Goal: Browse casually: Explore the website without a specific task or goal

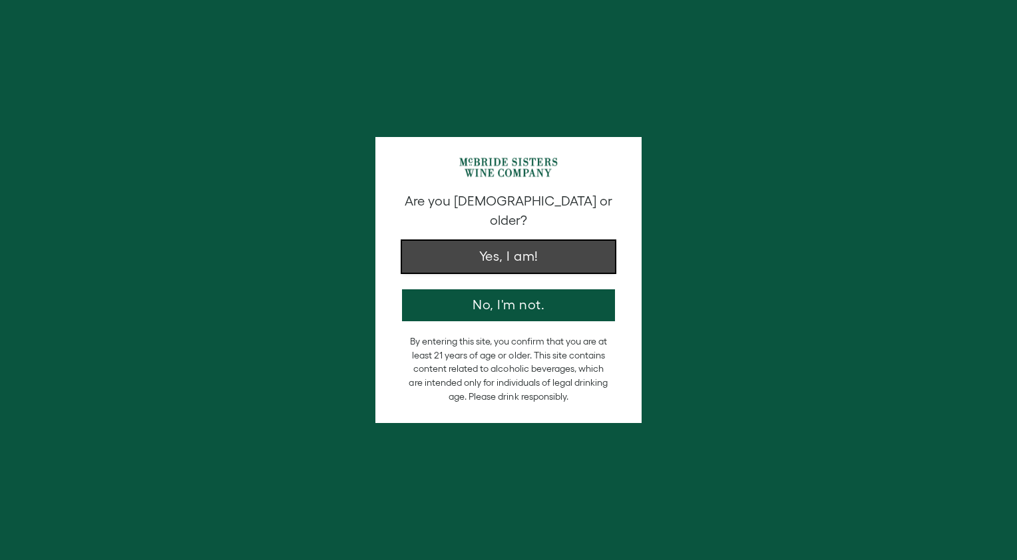
click at [572, 241] on button "Yes, I am!" at bounding box center [508, 257] width 213 height 32
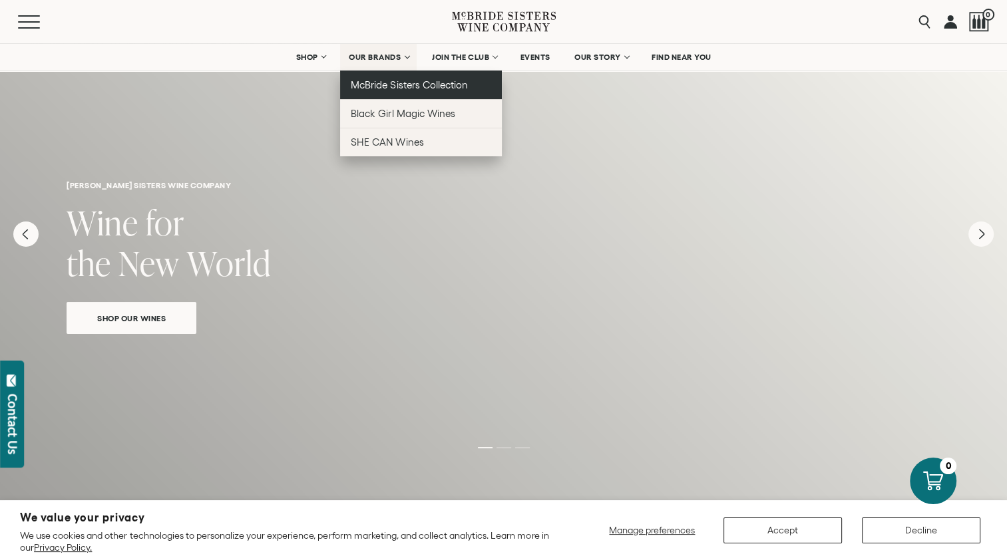
click at [371, 83] on span "McBride Sisters Collection" at bounding box center [409, 84] width 117 height 11
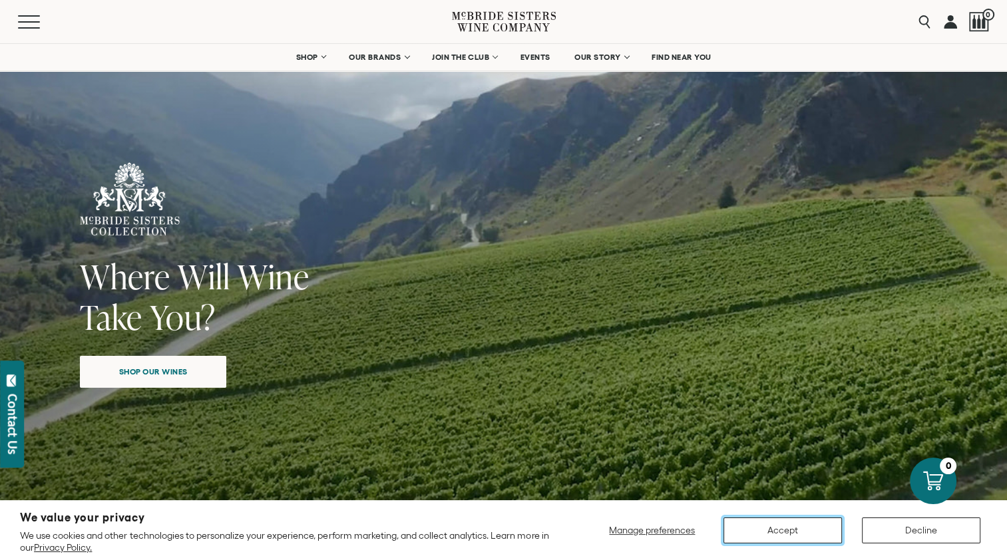
click at [793, 533] on button "Accept" at bounding box center [782, 531] width 118 height 26
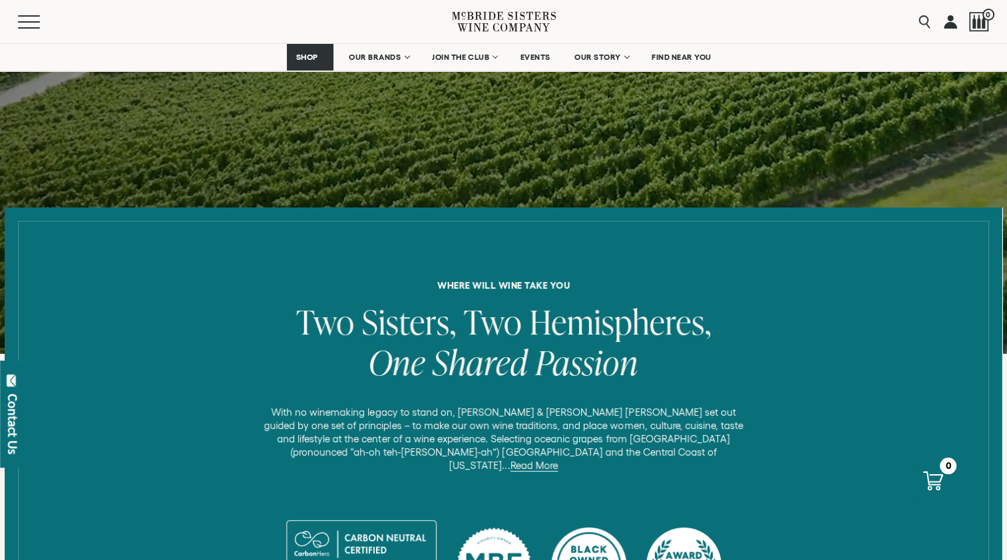
scroll to position [341, 0]
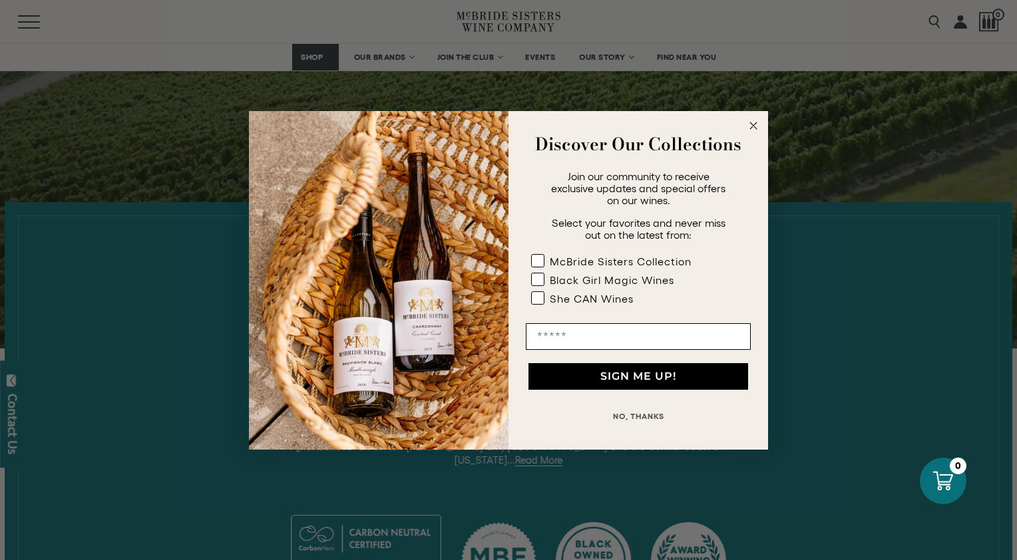
click at [751, 128] on icon "Close dialog" at bounding box center [753, 125] width 7 height 7
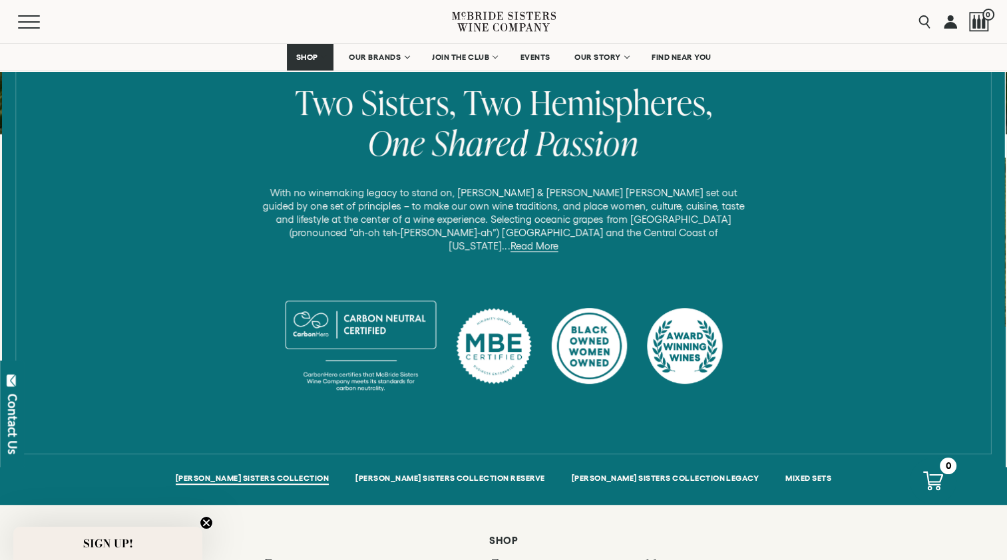
scroll to position [387, 0]
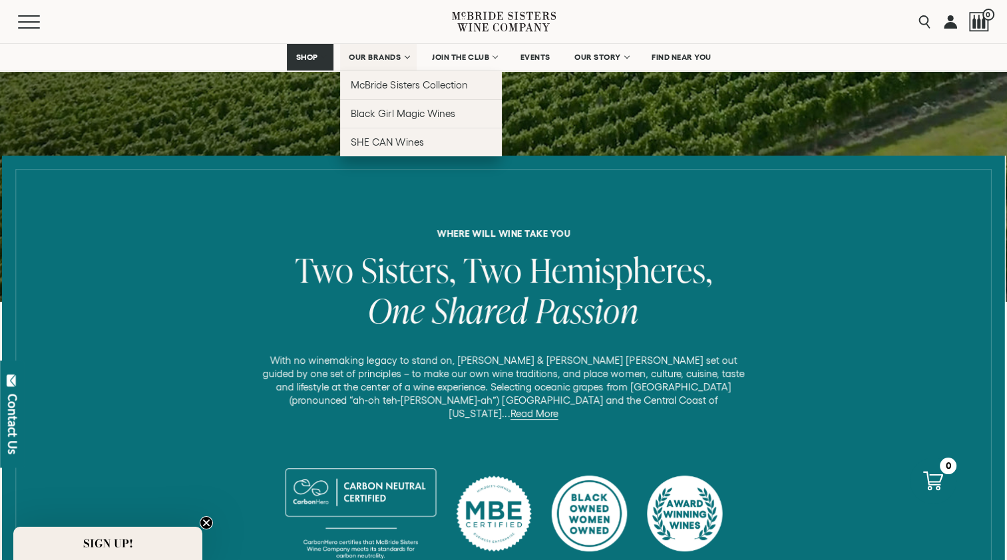
click at [376, 67] on link "OUR BRANDS" at bounding box center [378, 57] width 77 height 27
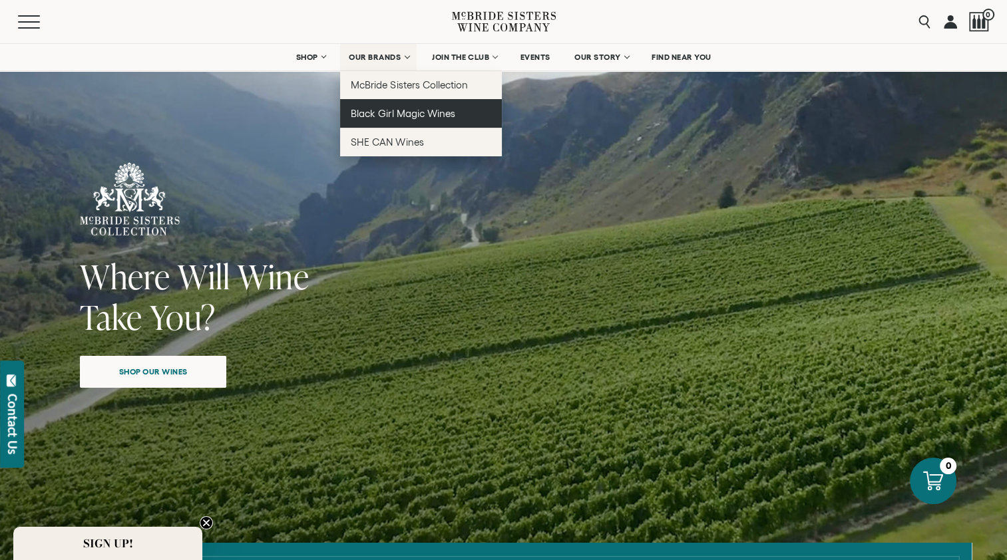
click at [374, 112] on span "Black Girl Magic Wines" at bounding box center [403, 113] width 104 height 11
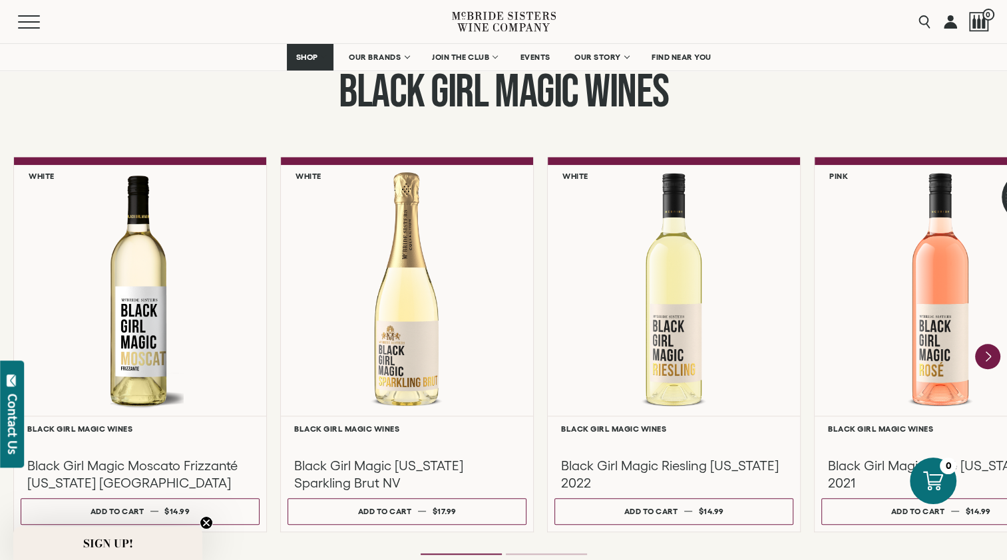
scroll to position [1085, 0]
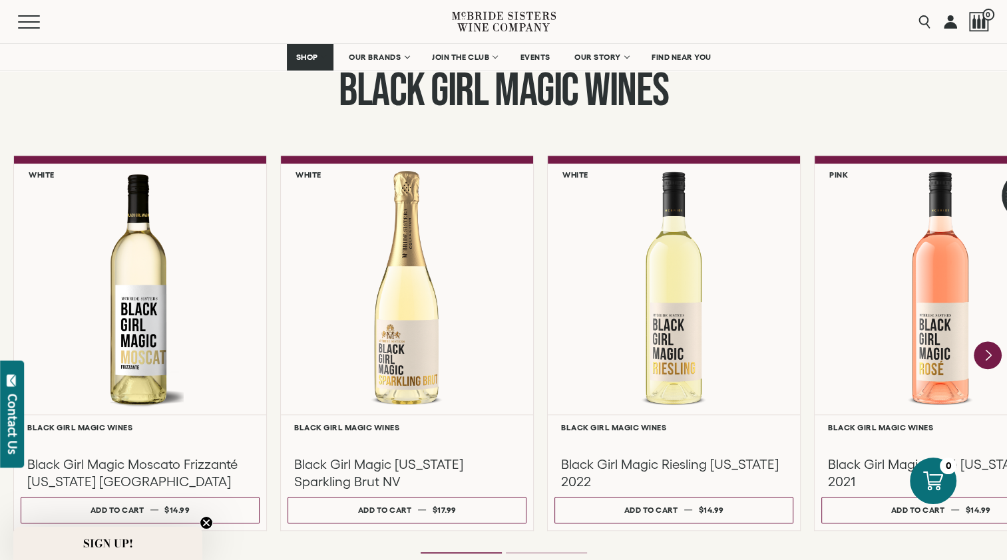
click at [985, 350] on icon "Next" at bounding box center [988, 356] width 28 height 28
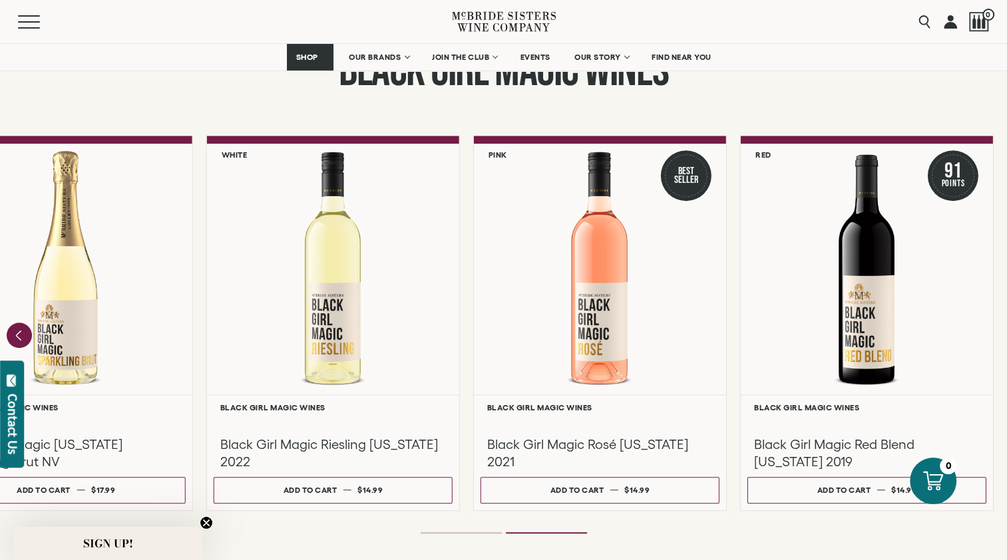
scroll to position [1093, 0]
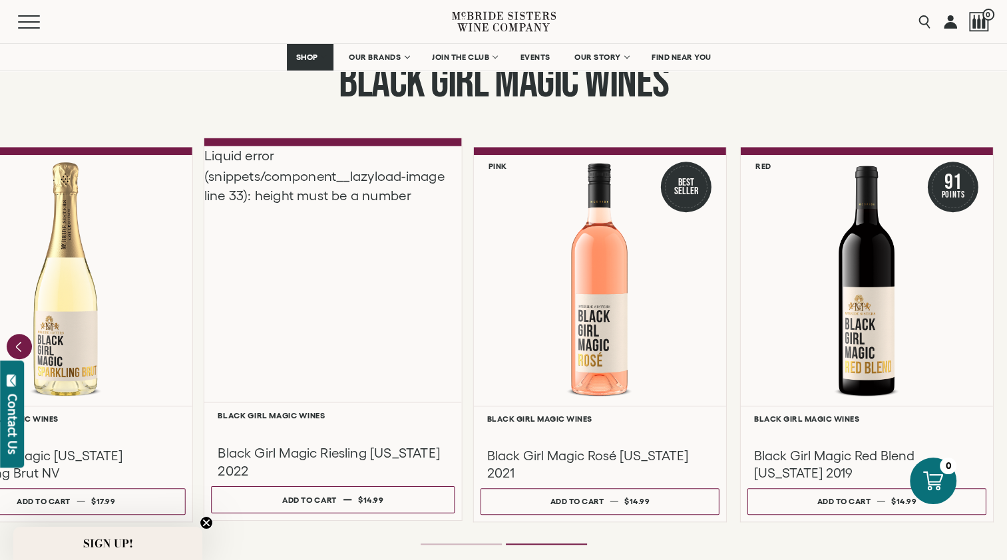
click at [409, 374] on div "Liquid error (snippets/component__lazyload-image line 33): height must be a num…" at bounding box center [333, 274] width 258 height 256
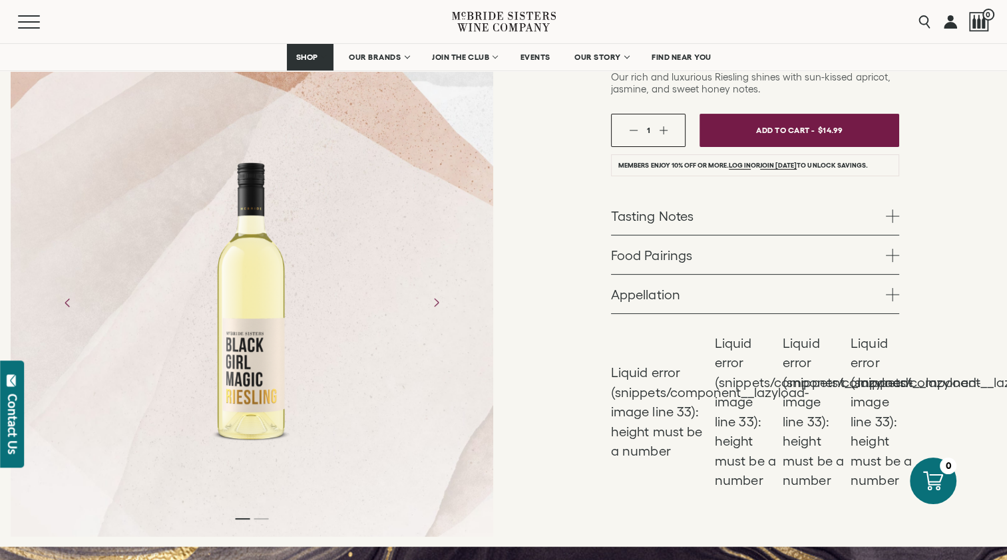
scroll to position [265, 0]
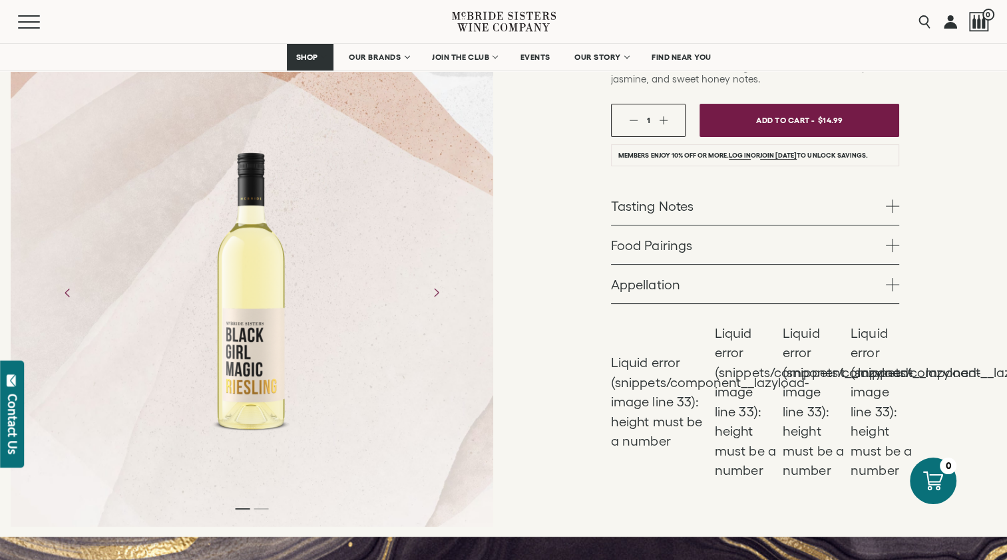
click at [704, 211] on link "Tasting Notes" at bounding box center [755, 205] width 288 height 39
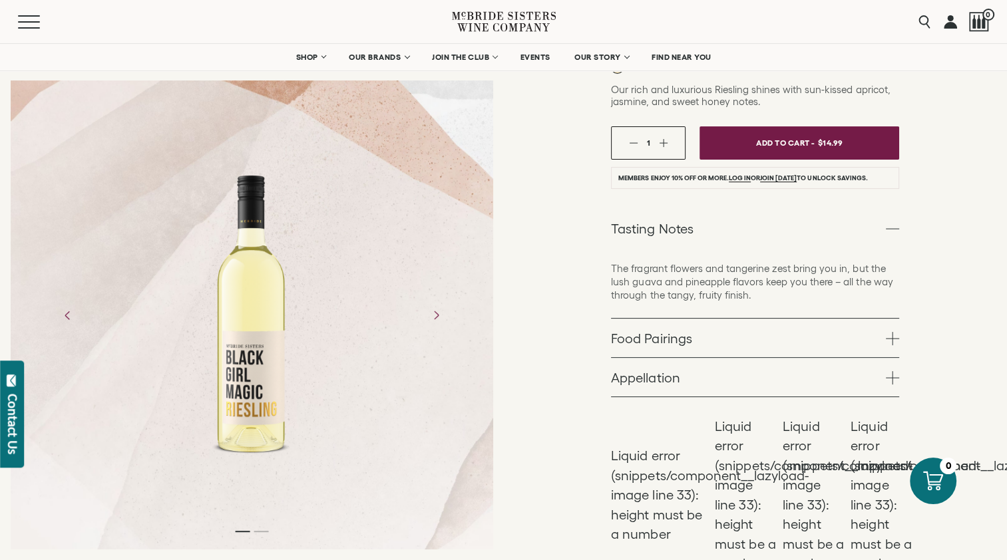
scroll to position [0, 0]
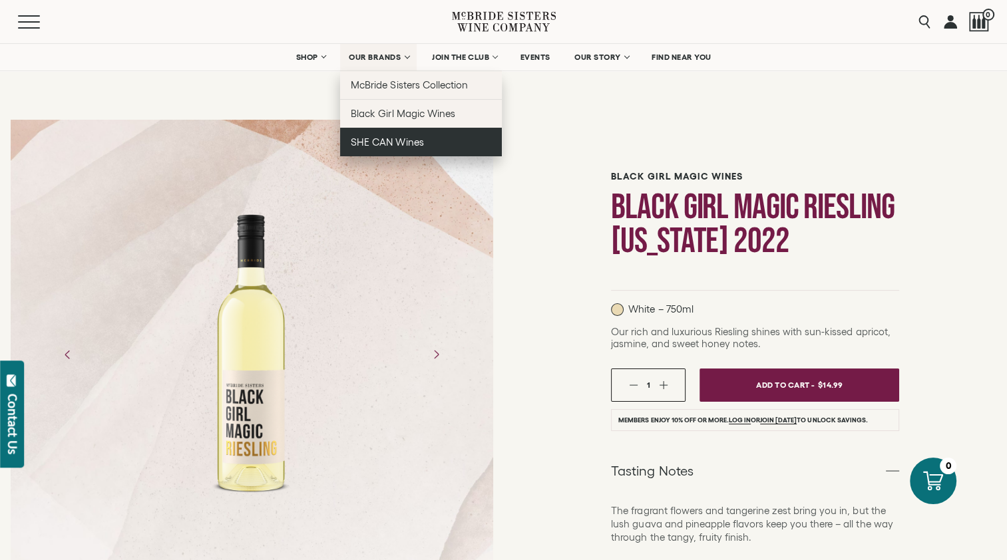
click at [387, 136] on span "SHE CAN Wines" at bounding box center [387, 141] width 73 height 11
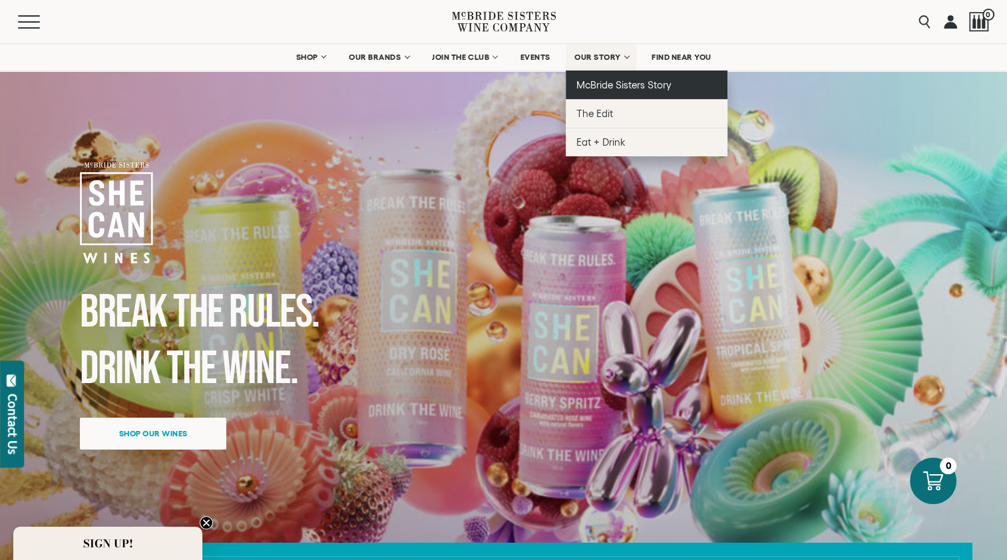
click at [604, 80] on span "McBride Sisters Story" at bounding box center [623, 84] width 95 height 11
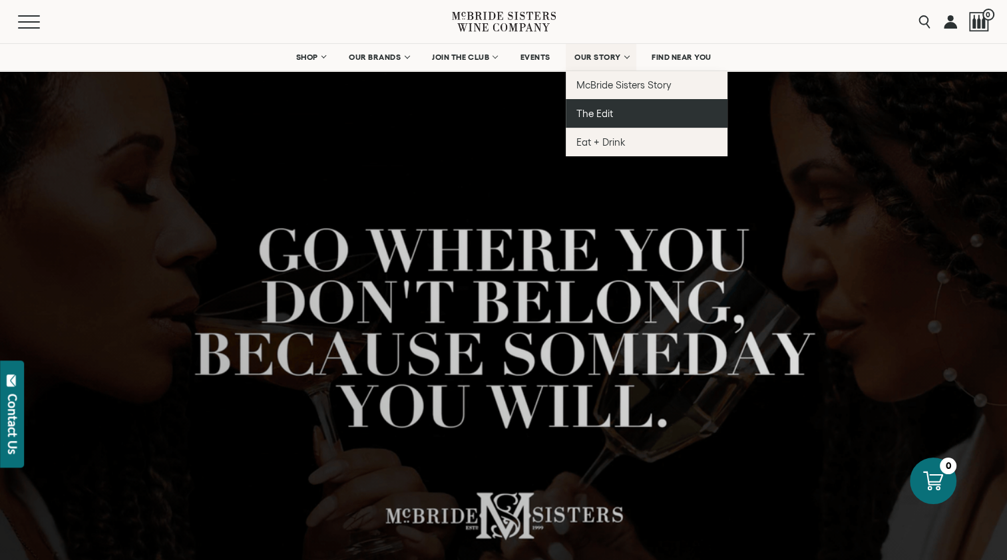
click at [590, 119] on link "The Edit" at bounding box center [647, 113] width 162 height 29
